Goal: Entertainment & Leisure: Consume media (video, audio)

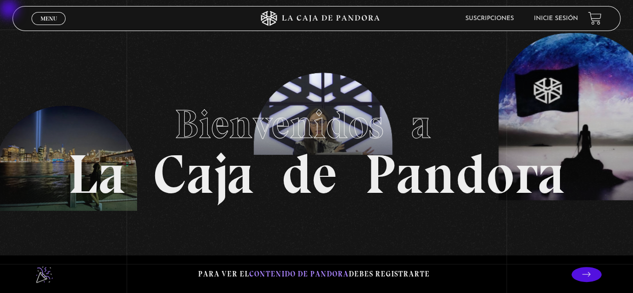
click at [381, 16] on link "Inicie sesión" at bounding box center [556, 19] width 44 height 6
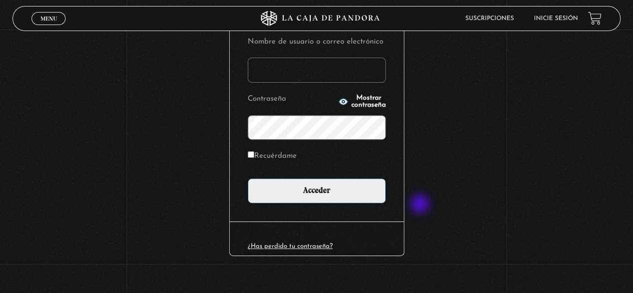
scroll to position [141, 0]
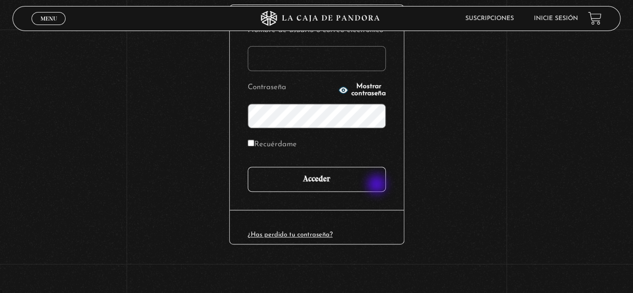
type input "karisanchezh@gmail.com"
click at [373, 180] on input "Acceder" at bounding box center [317, 179] width 138 height 25
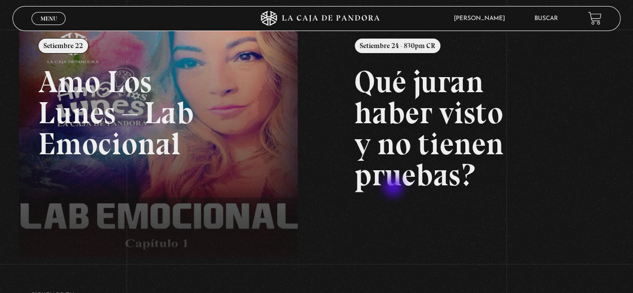
scroll to position [150, 0]
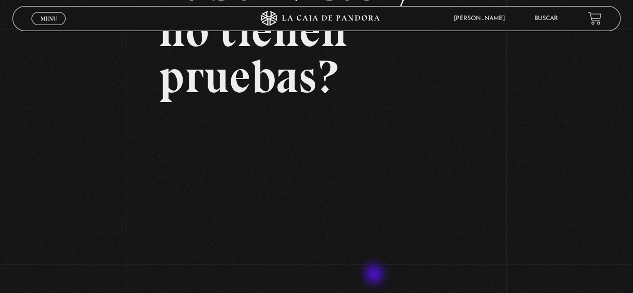
scroll to position [179, 0]
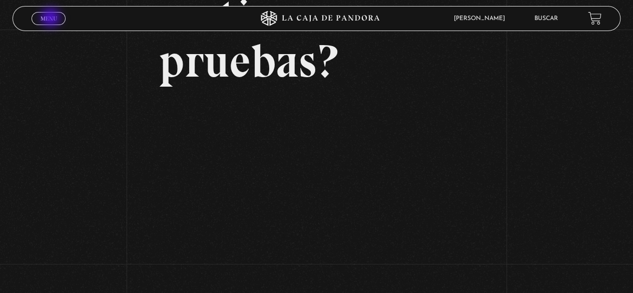
click at [52, 19] on span "Menu" at bounding box center [49, 19] width 17 height 6
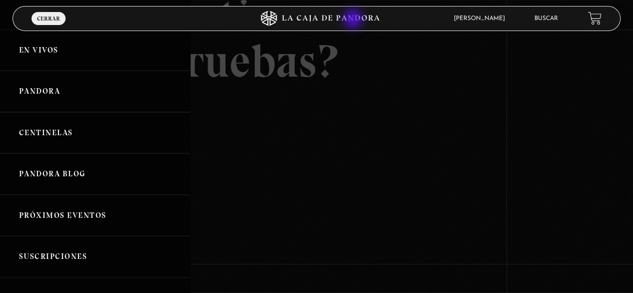
click at [353, 16] on icon at bounding box center [331, 18] width 98 height 7
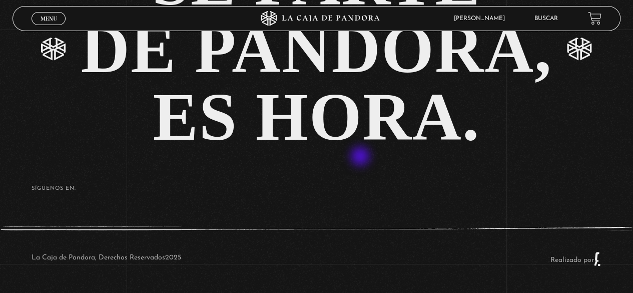
scroll to position [1871, 0]
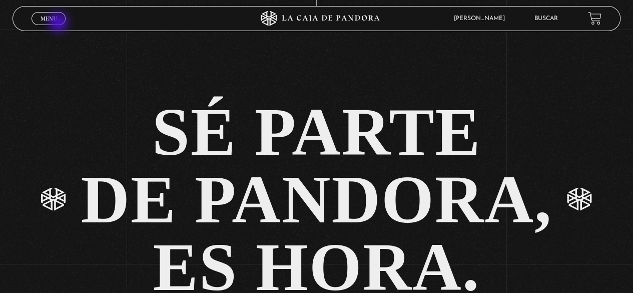
click at [60, 24] on link "Menu Cerrar" at bounding box center [49, 18] width 34 height 13
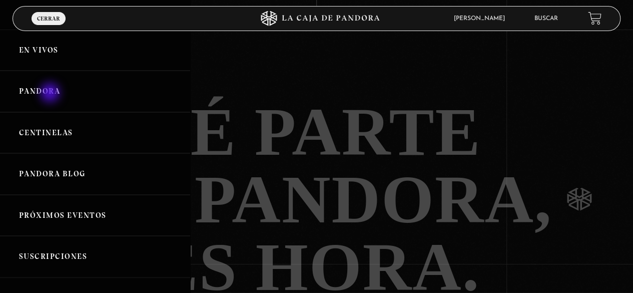
click at [51, 94] on link "Pandora" at bounding box center [95, 92] width 190 height 42
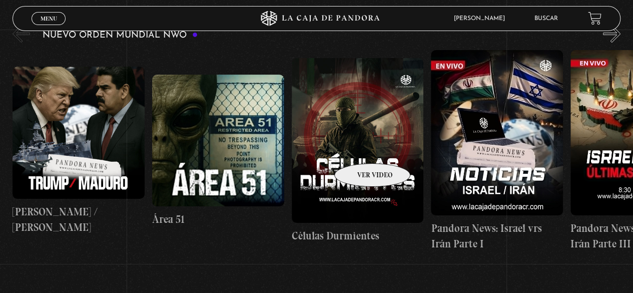
scroll to position [200, 0]
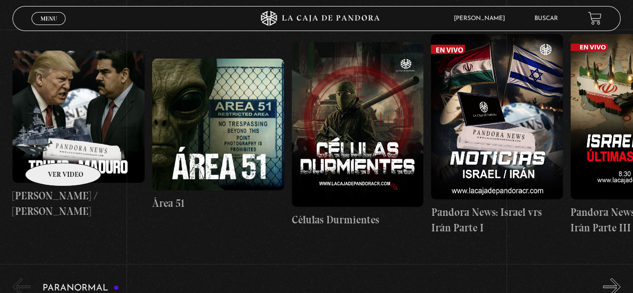
click at [51, 148] on figure at bounding box center [79, 117] width 132 height 132
click at [81, 134] on figure at bounding box center [79, 117] width 132 height 132
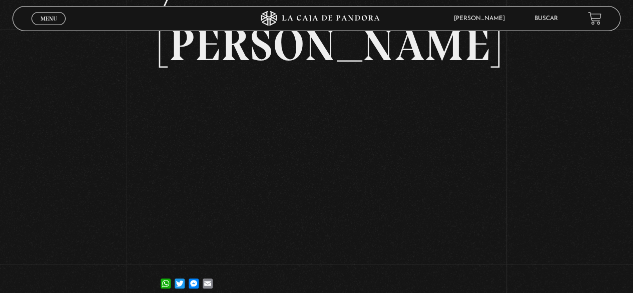
scroll to position [150, 0]
